Goal: Find specific page/section: Find specific page/section

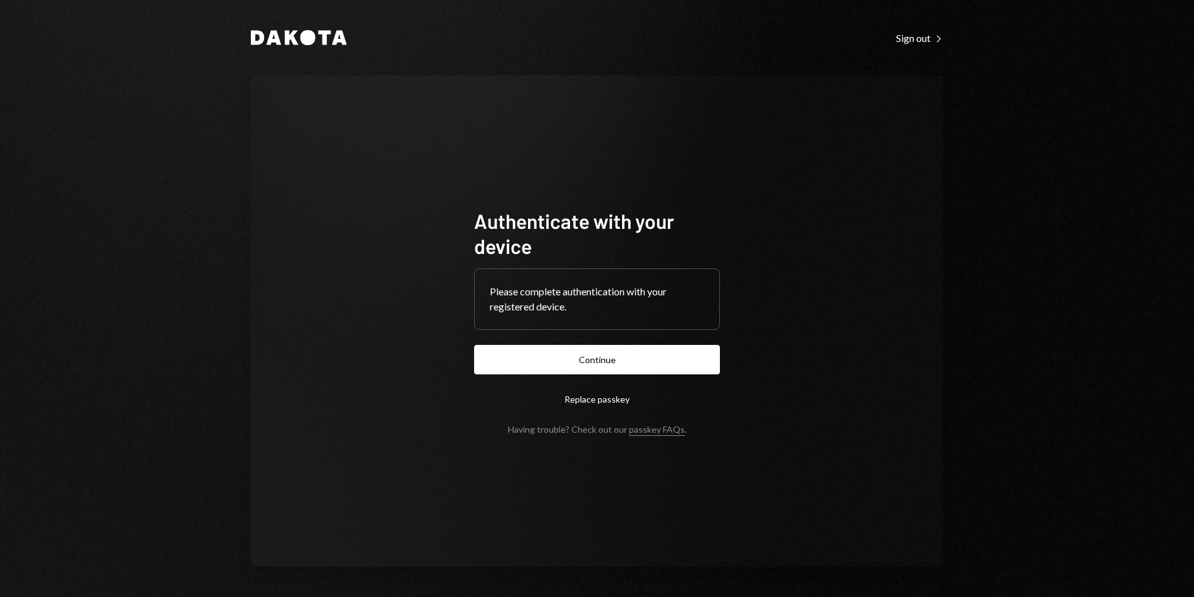
click at [641, 363] on button "Continue" at bounding box center [597, 359] width 246 height 29
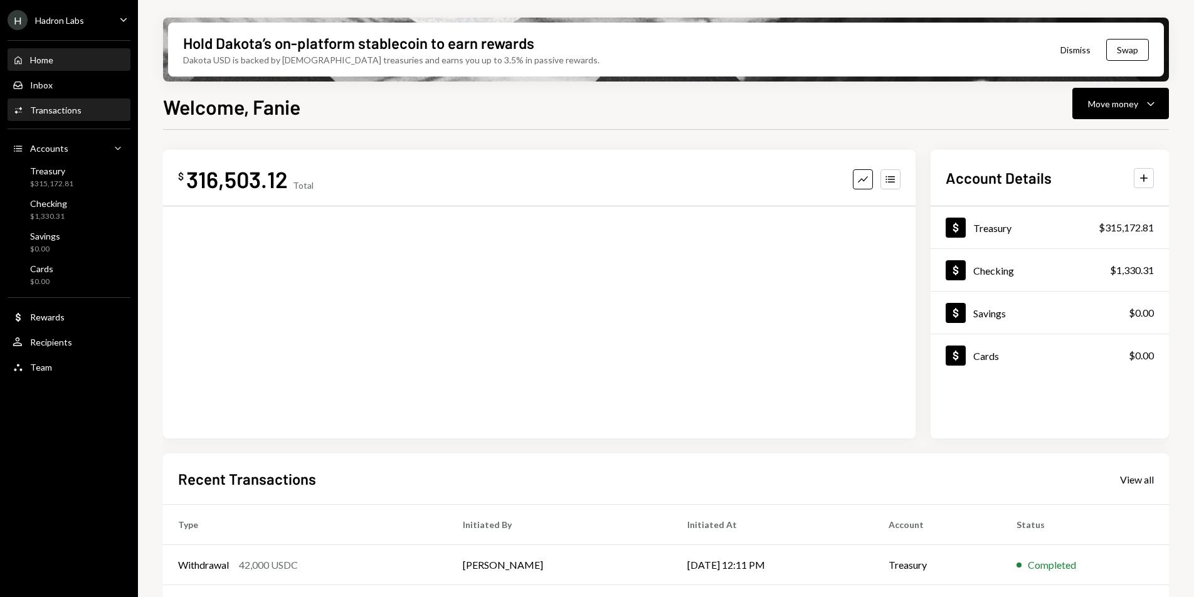
click at [61, 109] on div "Transactions" at bounding box center [55, 110] width 51 height 11
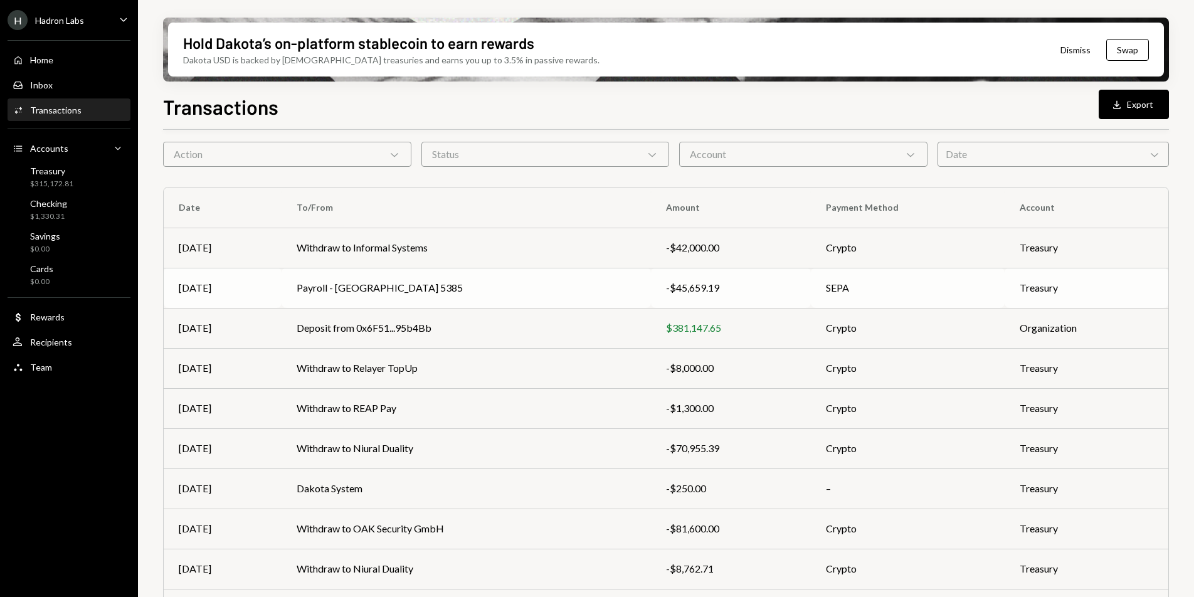
scroll to position [68, 0]
